Goal: Information Seeking & Learning: Learn about a topic

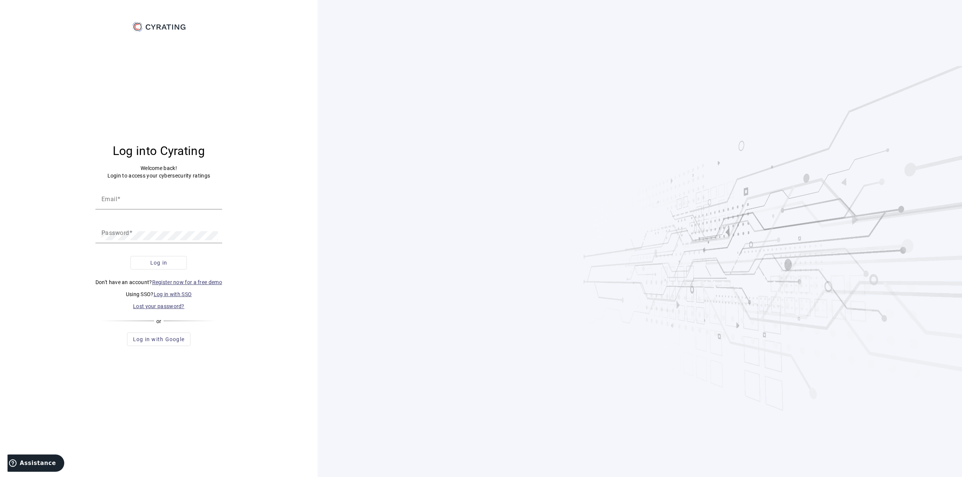
type input "[PERSON_NAME][EMAIL_ADDRESS][PERSON_NAME][DOMAIN_NAME]"
click at [156, 259] on button "Log in" at bounding box center [158, 263] width 56 height 14
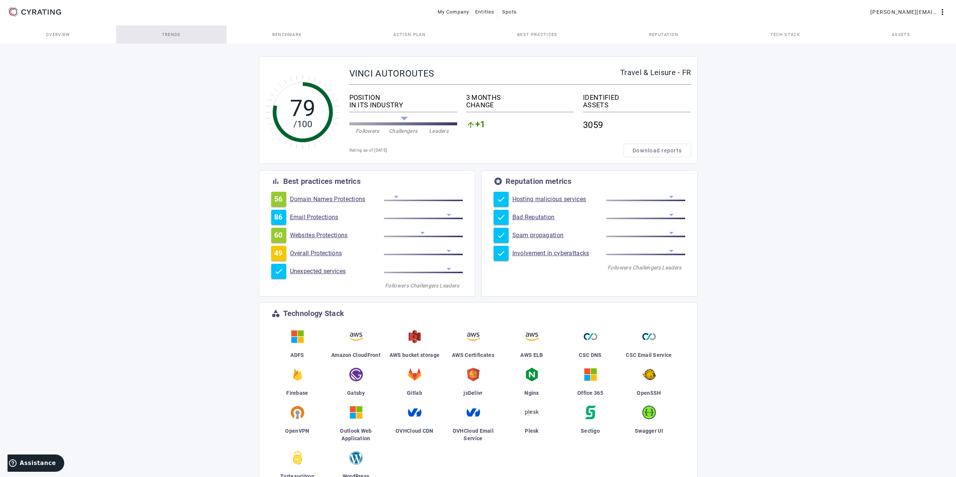
click at [172, 38] on span "Trends" at bounding box center [171, 35] width 19 height 18
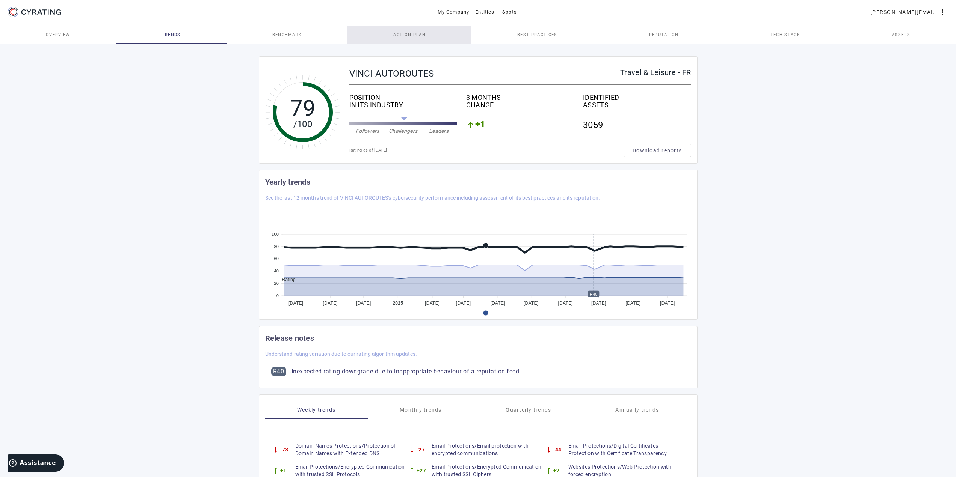
click at [406, 40] on span "Action Plan" at bounding box center [409, 35] width 32 height 18
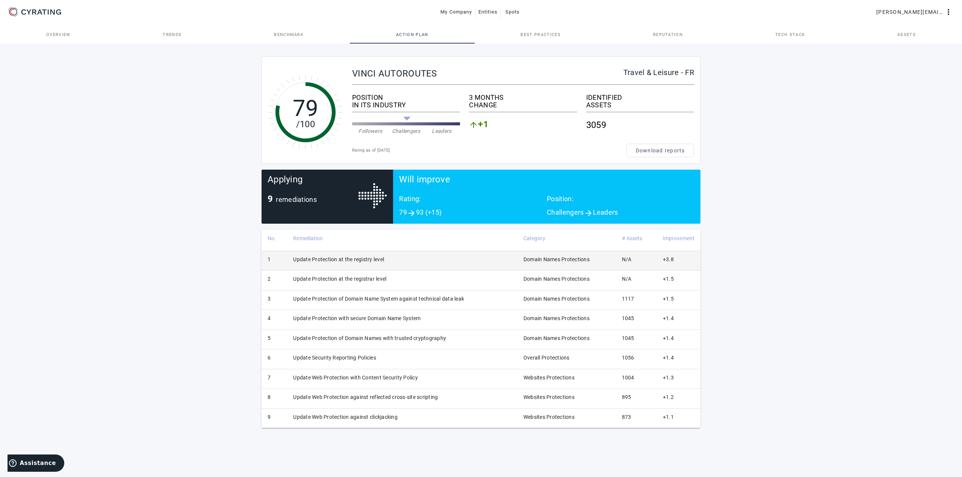
click at [319, 263] on td "Update Protection at the registry level" at bounding box center [402, 261] width 230 height 20
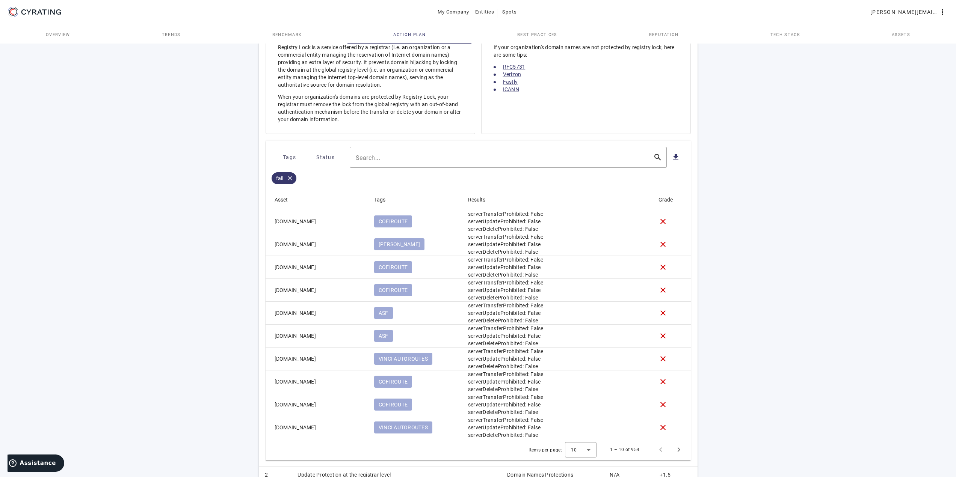
scroll to position [263, 0]
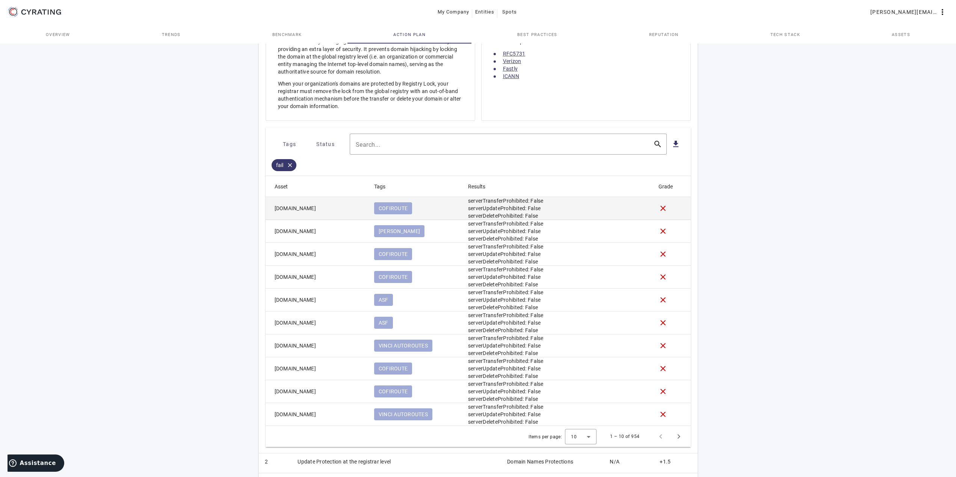
click at [344, 205] on mat-cell "[DOMAIN_NAME]" at bounding box center [317, 208] width 103 height 23
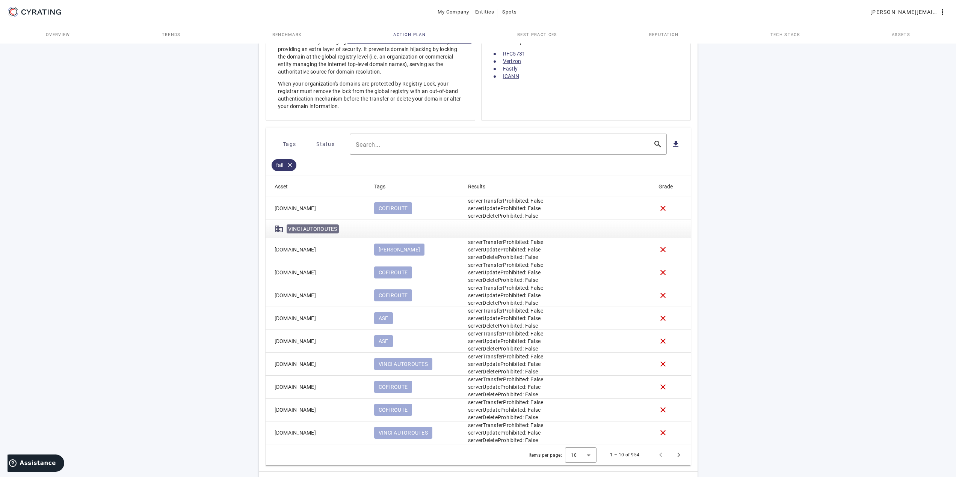
click at [310, 230] on span "VINCI AUTOROUTES" at bounding box center [312, 229] width 49 height 6
click at [282, 212] on mat-cell "[DOMAIN_NAME]" at bounding box center [317, 208] width 103 height 23
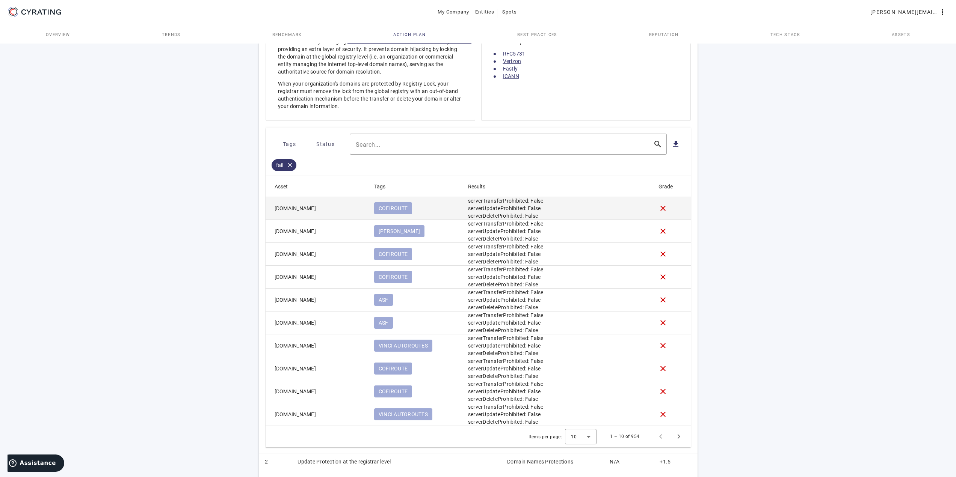
click at [301, 210] on mat-cell "[DOMAIN_NAME]" at bounding box center [317, 208] width 103 height 23
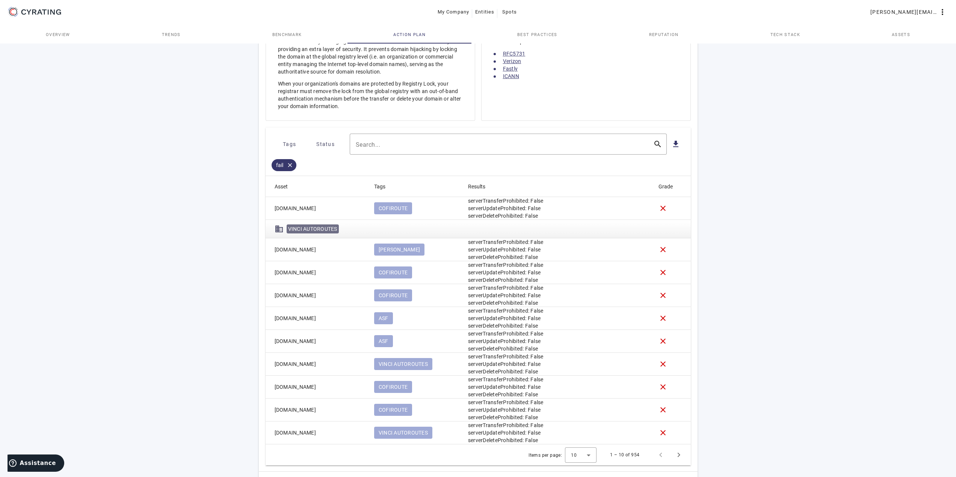
click at [329, 210] on mat-cell "[DOMAIN_NAME]" at bounding box center [317, 208] width 103 height 23
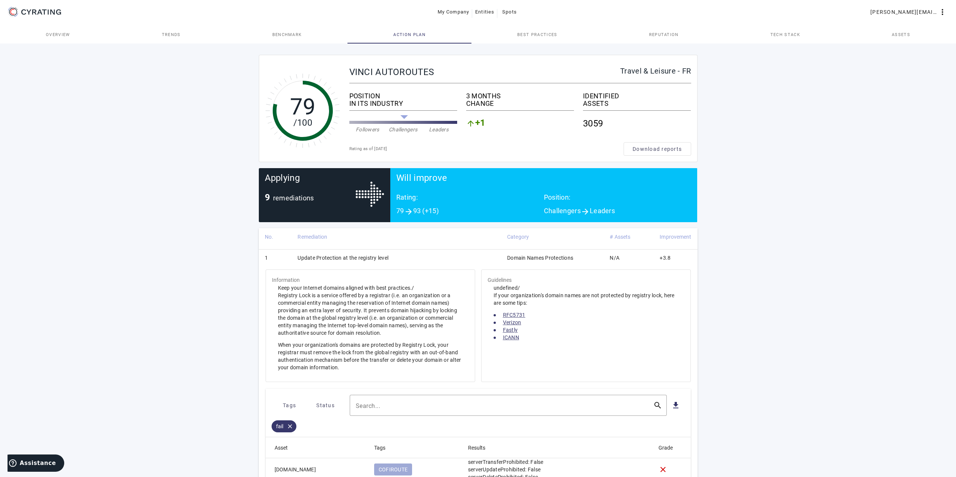
scroll to position [0, 0]
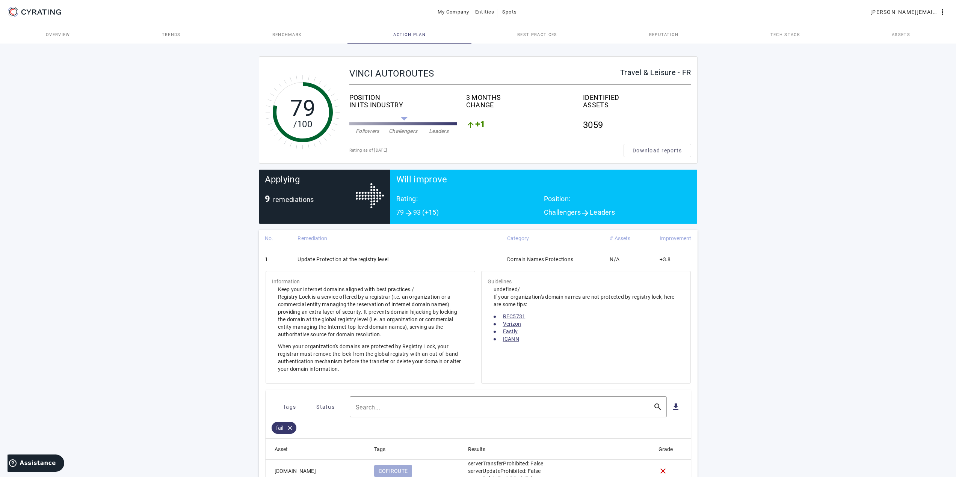
click at [487, 121] on div "arrow_upward +1" at bounding box center [520, 125] width 108 height 20
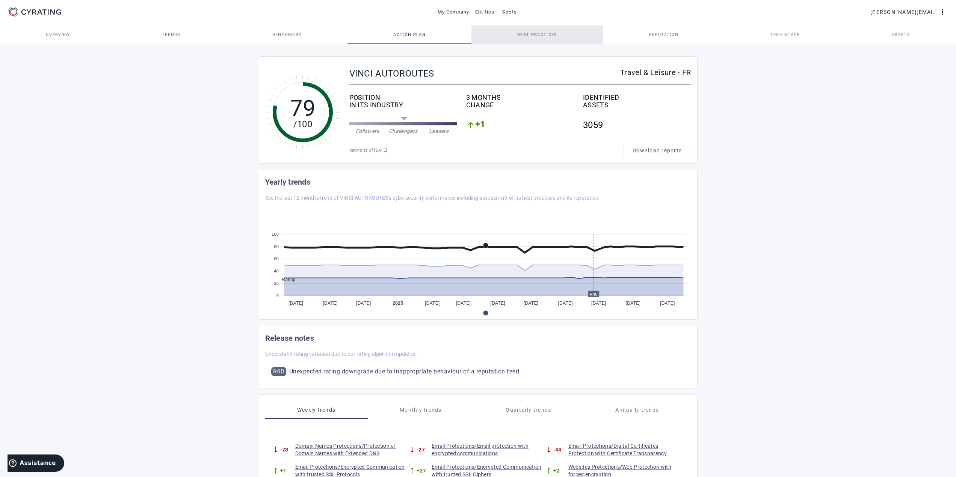
click at [538, 41] on span "Best practices" at bounding box center [537, 35] width 40 height 18
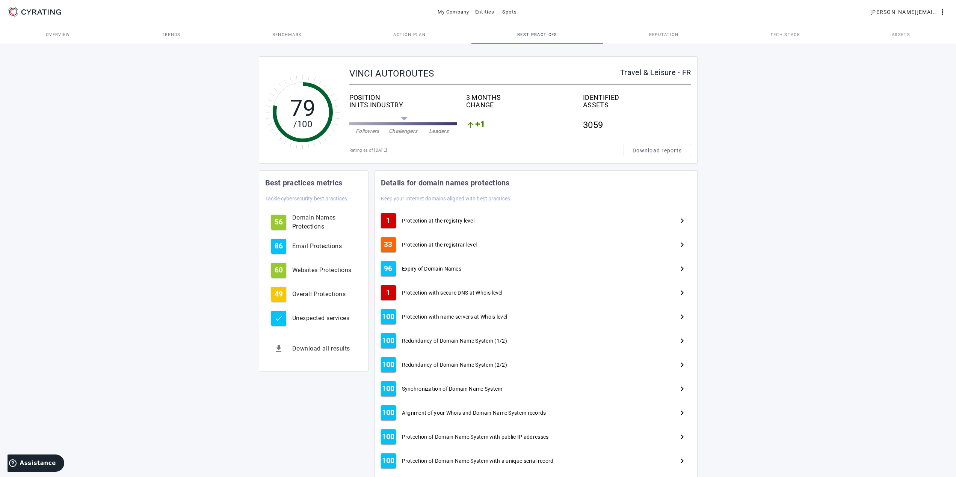
click at [669, 32] on span "Reputation" at bounding box center [664, 35] width 30 height 18
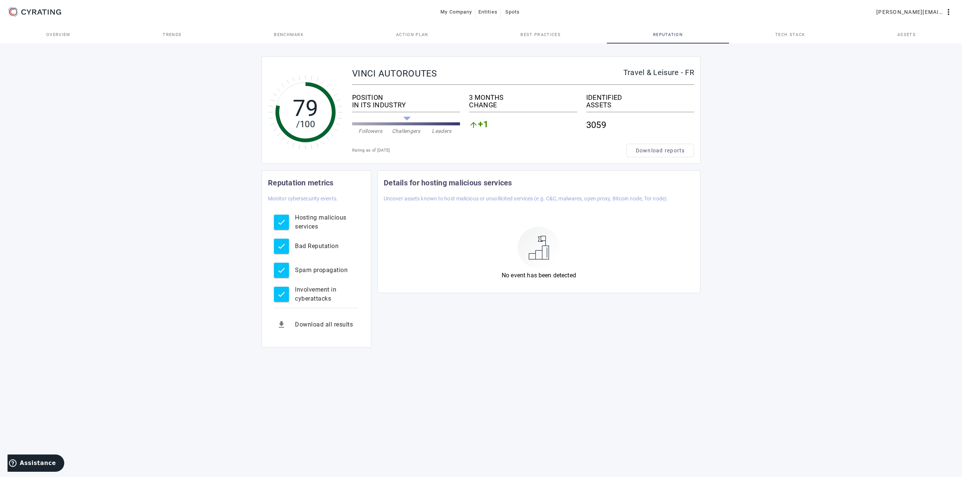
drag, startPoint x: 711, startPoint y: 5, endPoint x: 703, endPoint y: 12, distance: 9.9
click at [711, 5] on mat-toolbar-row "My Company Entities Spots [PERSON_NAME][EMAIL_ADDRESS][PERSON_NAME][DOMAIN_NAME…" at bounding box center [481, 12] width 962 height 24
click at [799, 36] on span "Tech Stack" at bounding box center [790, 35] width 30 height 4
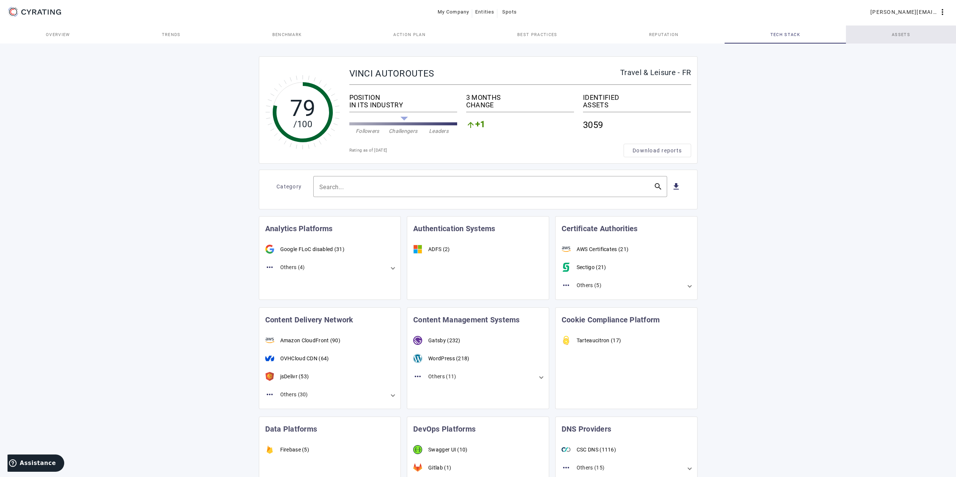
click at [897, 36] on span "Assets" at bounding box center [901, 35] width 18 height 4
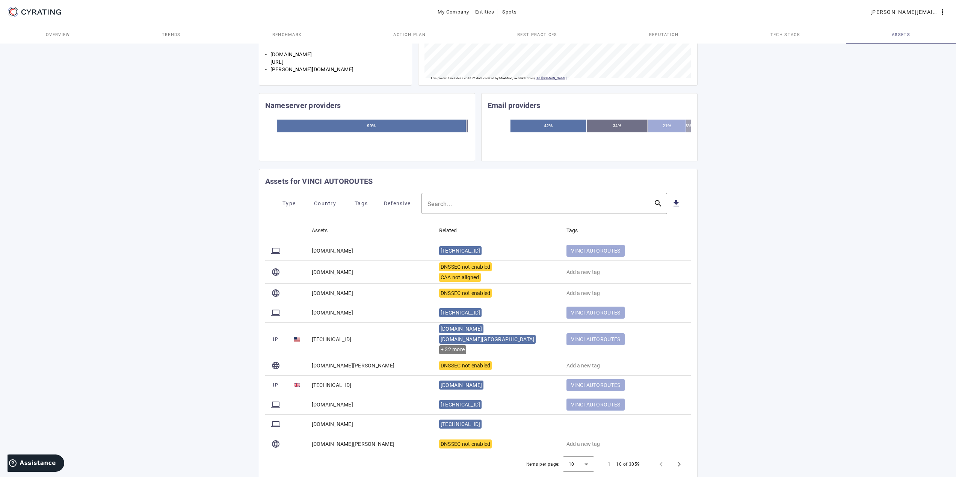
scroll to position [234, 0]
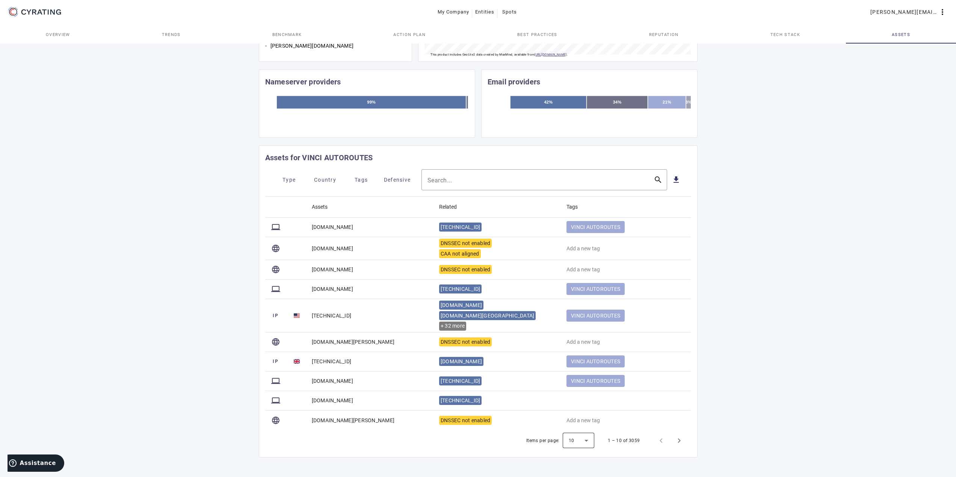
click at [585, 445] on div at bounding box center [579, 441] width 32 height 18
click at [576, 421] on span "100" at bounding box center [574, 421] width 11 height 9
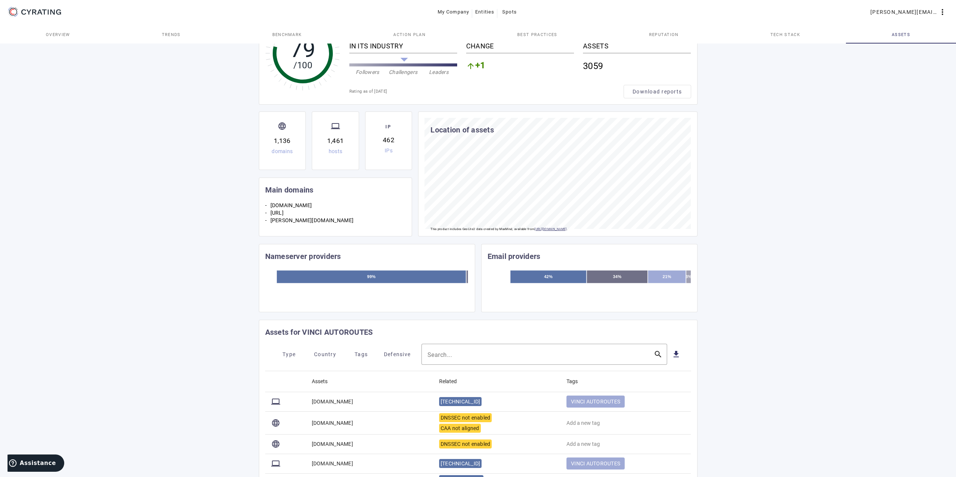
scroll to position [188, 0]
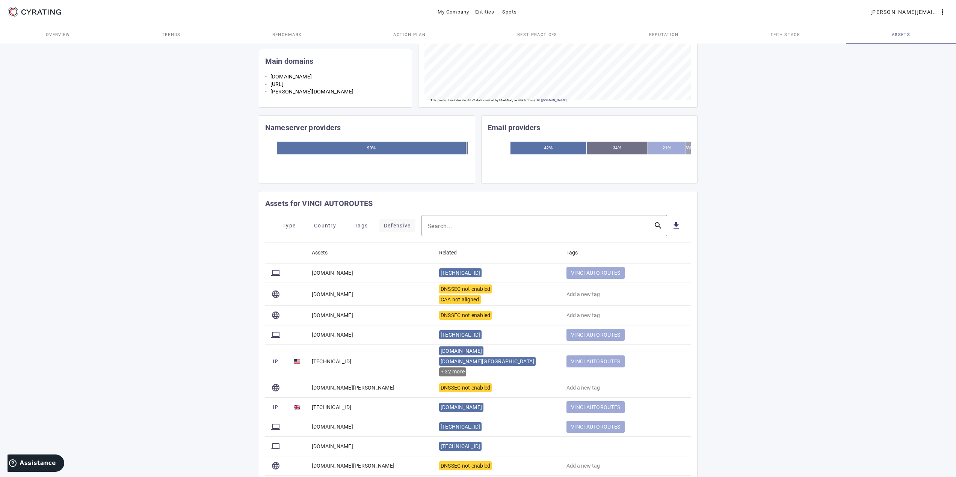
click at [399, 224] on span "Defensive" at bounding box center [397, 226] width 27 height 12
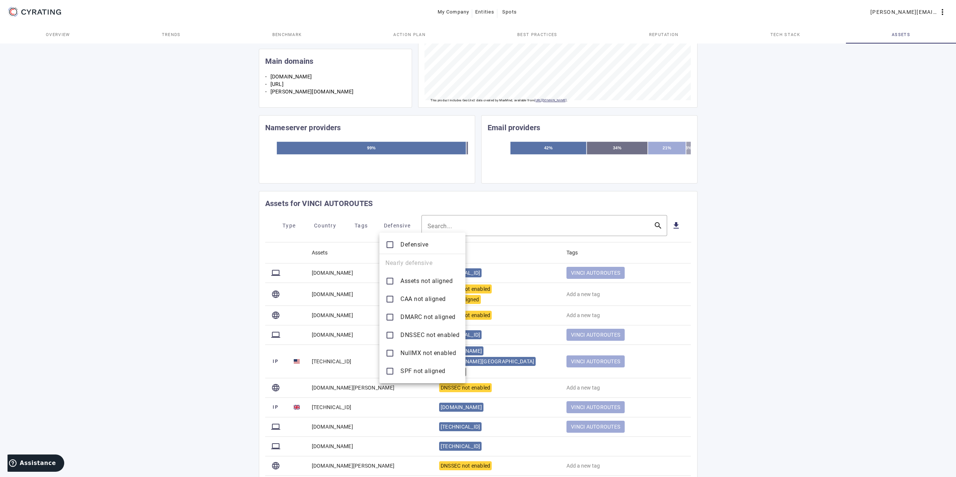
click at [286, 230] on div at bounding box center [478, 238] width 956 height 477
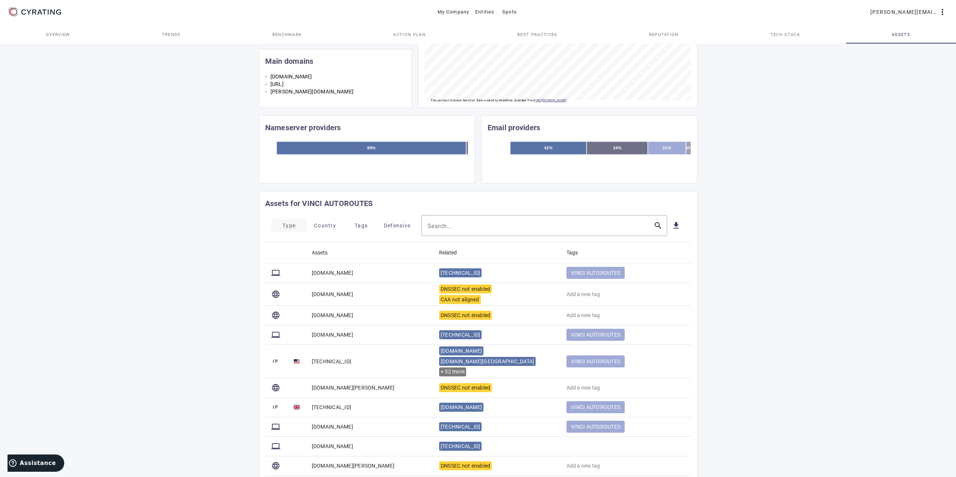
click at [287, 228] on span "Type" at bounding box center [288, 226] width 13 height 12
click at [281, 302] on mat-icon "check_box_outline_blank" at bounding box center [281, 298] width 9 height 9
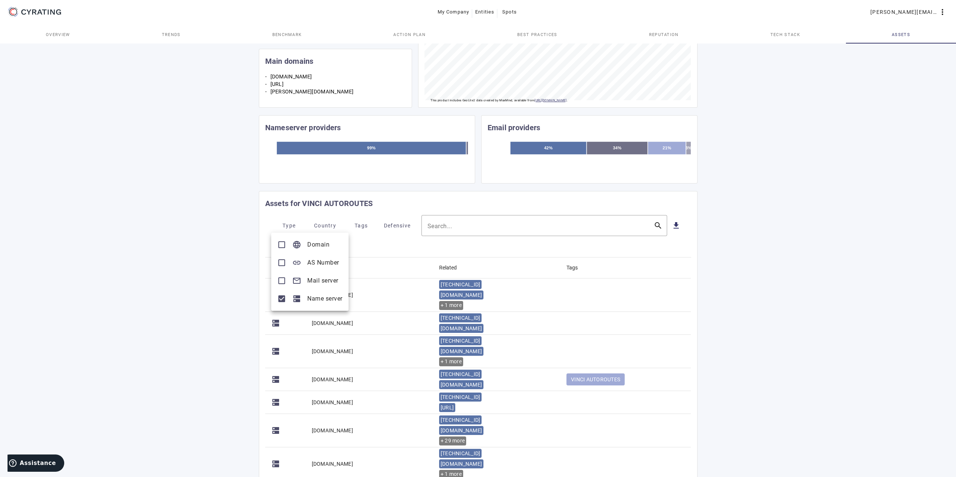
click at [474, 254] on div at bounding box center [478, 238] width 956 height 477
click at [467, 229] on input "Search..." at bounding box center [537, 225] width 220 height 9
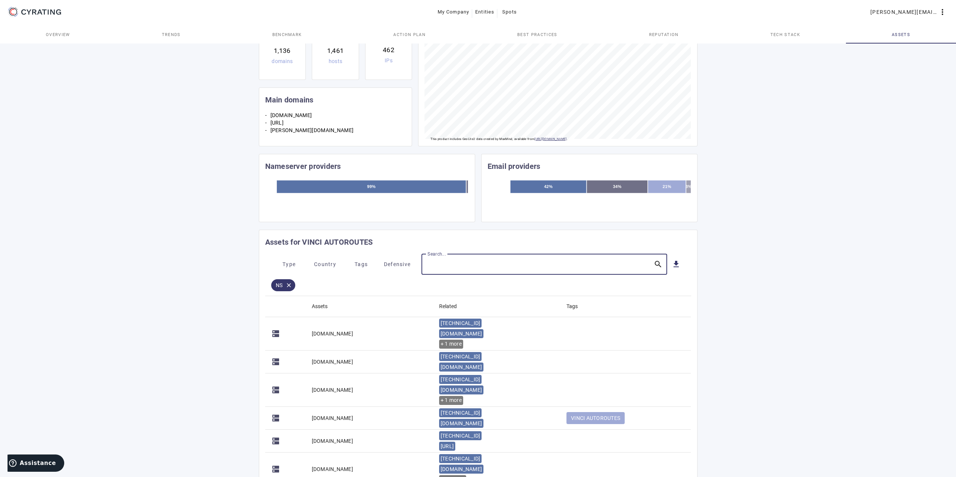
scroll to position [113, 0]
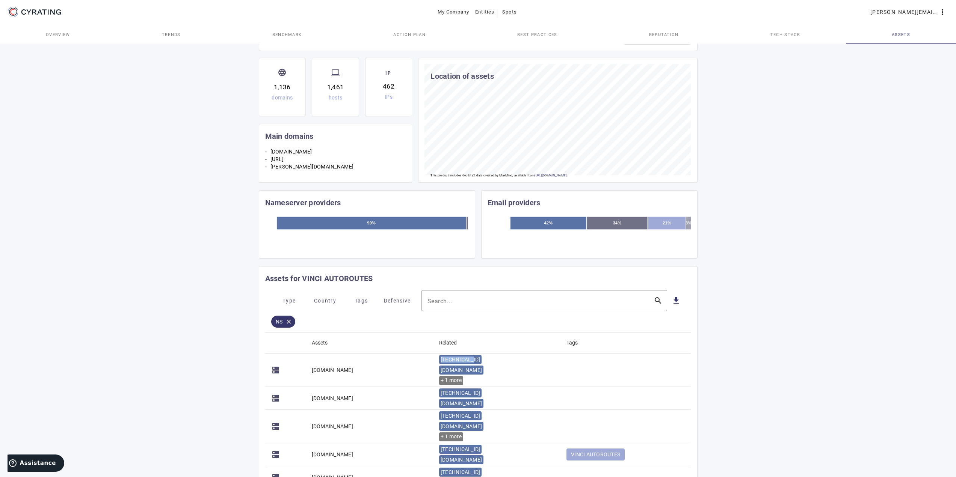
drag, startPoint x: 439, startPoint y: 363, endPoint x: 472, endPoint y: 360, distance: 32.9
click at [472, 360] on islice-item "[TECHNICAL_ID]" at bounding box center [462, 359] width 47 height 9
copy span "[TECHNICAL_ID]"
click at [453, 302] on input "Search..." at bounding box center [537, 300] width 220 height 9
paste input "[TECHNICAL_ID]"
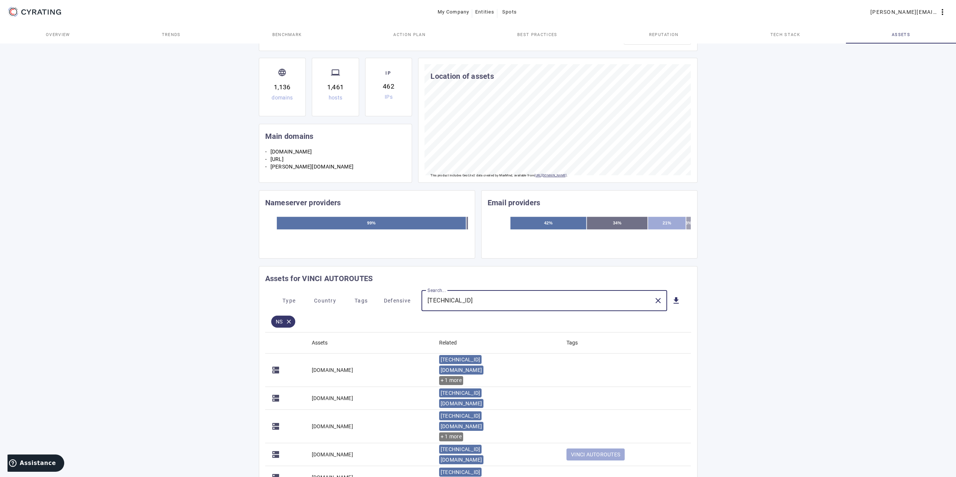
type input "[TECHNICAL_ID]"
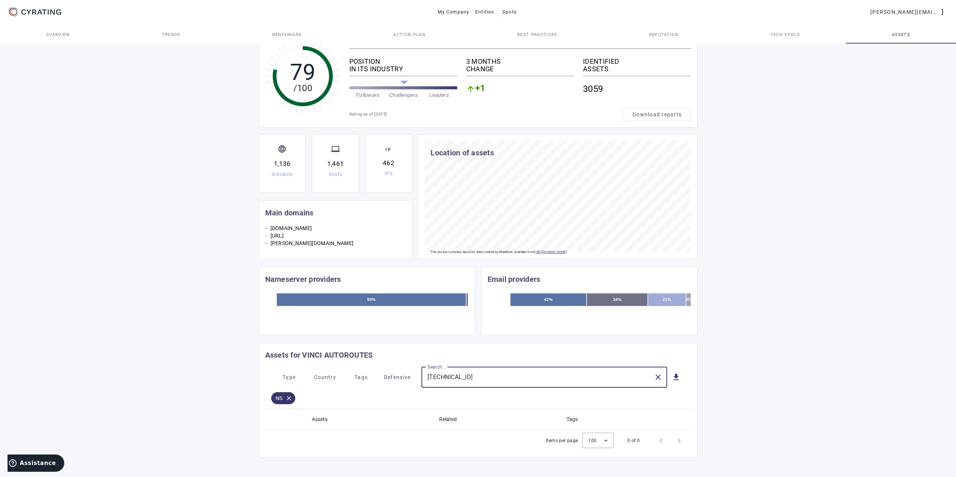
scroll to position [36, 0]
click at [289, 398] on mat-icon "close" at bounding box center [288, 398] width 13 height 7
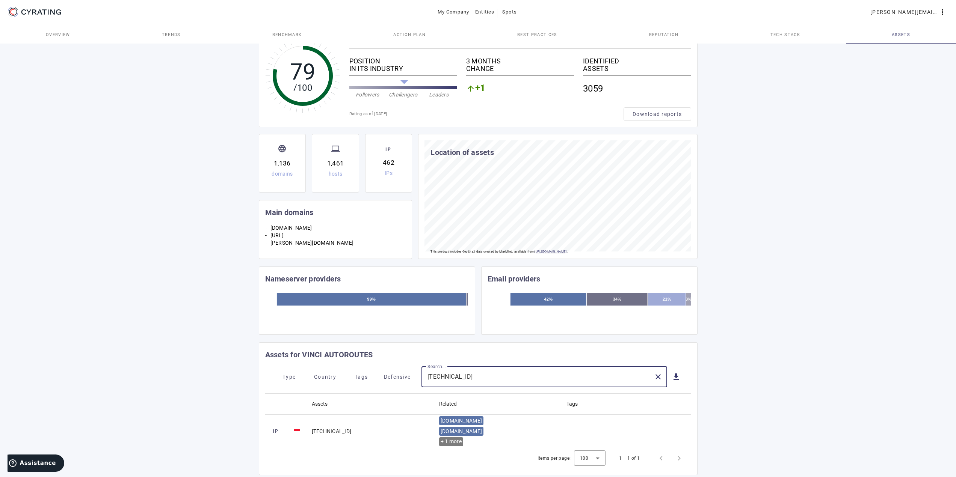
click at [452, 379] on input "[TECHNICAL_ID]" at bounding box center [537, 377] width 220 height 9
click at [553, 382] on div "[TECHNICAL_ID]" at bounding box center [537, 377] width 220 height 21
click at [468, 346] on mat-card-header "Assets for VINCI AUTOROUTES" at bounding box center [478, 355] width 438 height 24
drag, startPoint x: 492, startPoint y: 375, endPoint x: 515, endPoint y: 375, distance: 23.3
click at [493, 375] on input "[TECHNICAL_ID]" at bounding box center [537, 377] width 220 height 9
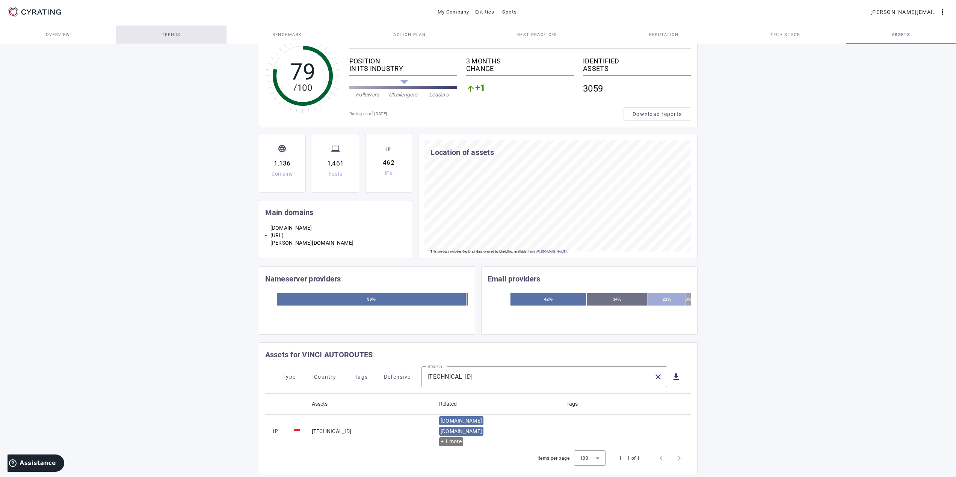
click at [174, 27] on span "Trends" at bounding box center [171, 35] width 19 height 18
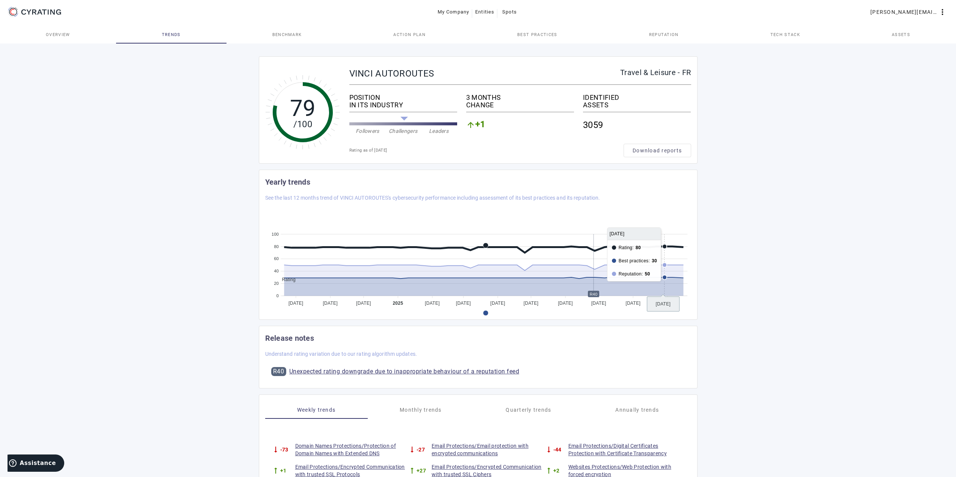
click at [661, 249] on foreignobject at bounding box center [478, 261] width 426 height 94
click at [594, 294] on rect at bounding box center [593, 294] width 11 height 6
